Goal: Task Accomplishment & Management: Use online tool/utility

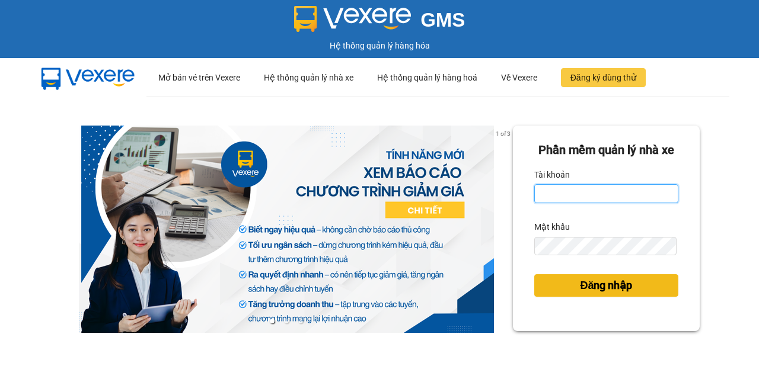
type input "minh.vinhthanhsoctrang"
click at [591, 294] on span "Đăng nhập" at bounding box center [606, 286] width 52 height 17
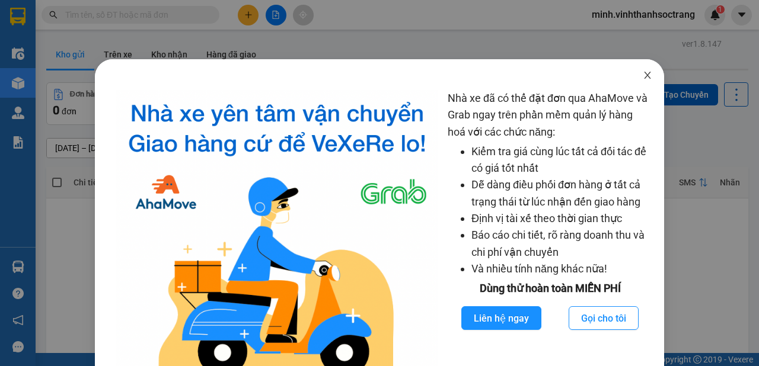
drag, startPoint x: 644, startPoint y: 78, endPoint x: 635, endPoint y: 92, distance: 16.3
click at [644, 79] on icon "close" at bounding box center [647, 75] width 9 height 9
